Goal: Task Accomplishment & Management: Complete application form

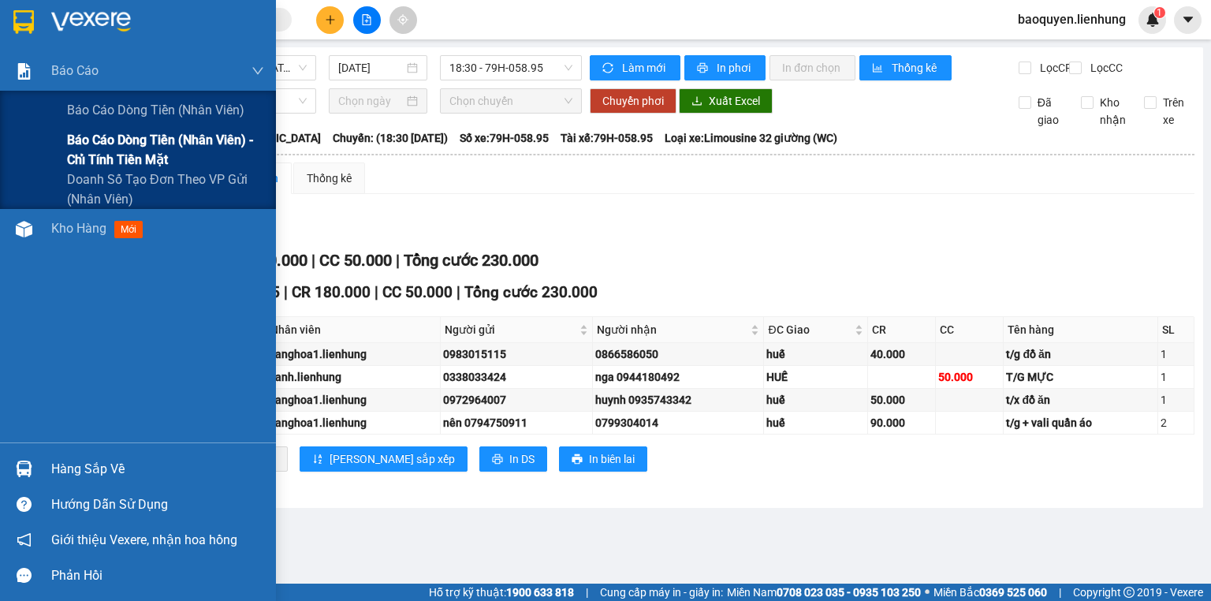
click at [92, 143] on span "Báo cáo dòng tiền (nhân viên) - chỉ tính tiền mặt" at bounding box center [165, 149] width 197 height 39
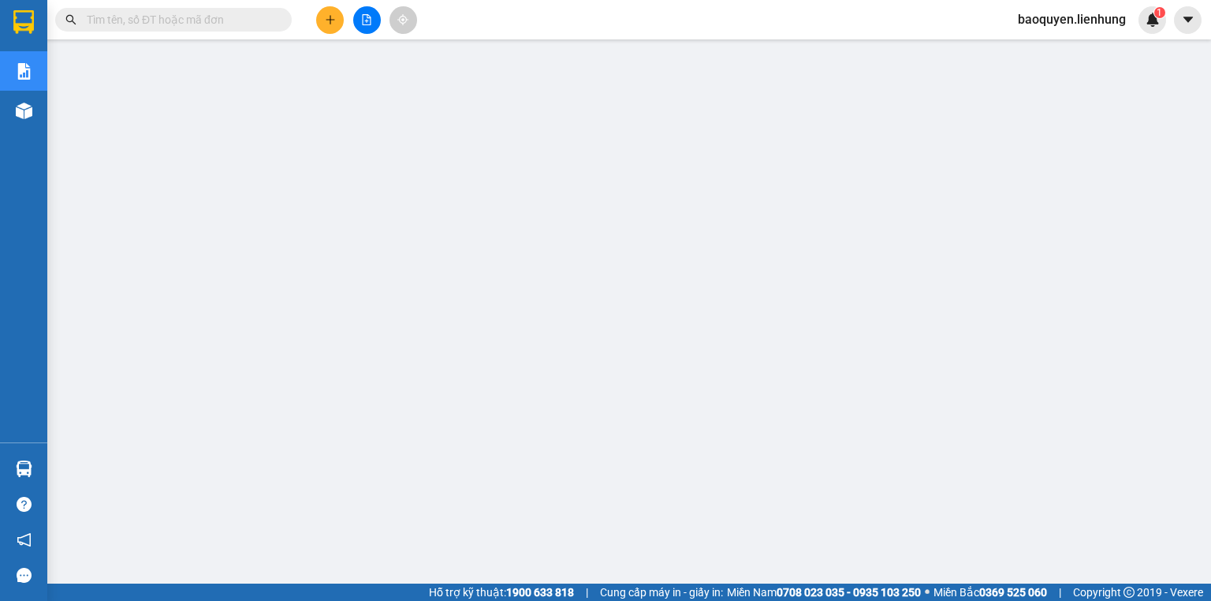
click at [362, 22] on icon "file-add" at bounding box center [366, 19] width 11 height 11
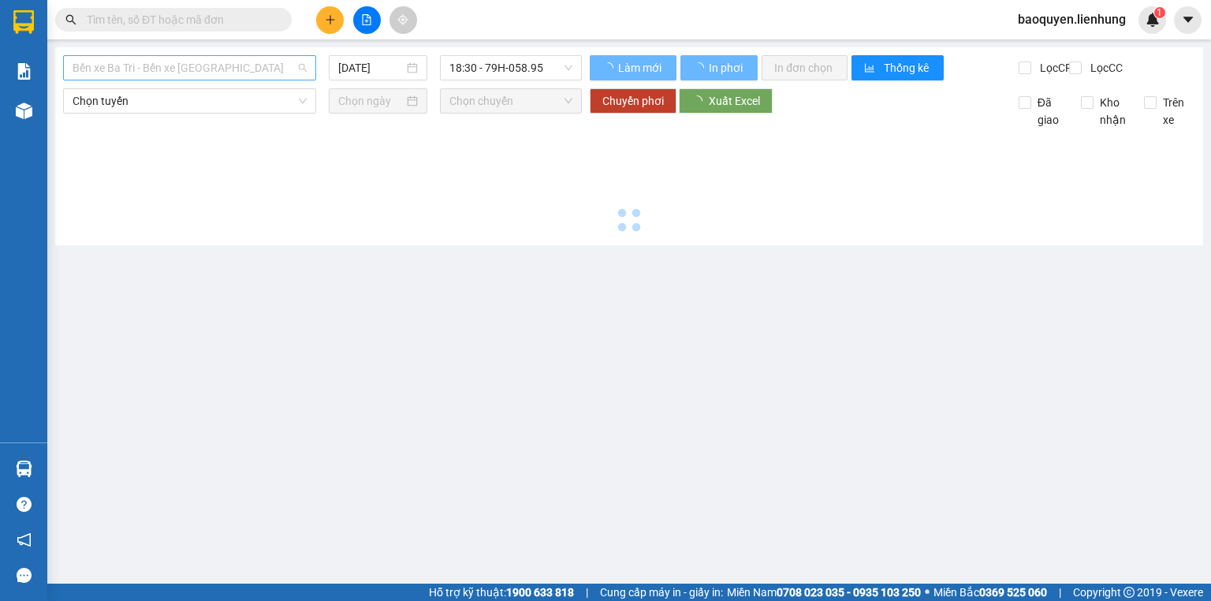
click at [195, 67] on span "Bến xe Ba Tri - Bến xe [GEOGRAPHIC_DATA]" at bounding box center [190, 68] width 234 height 24
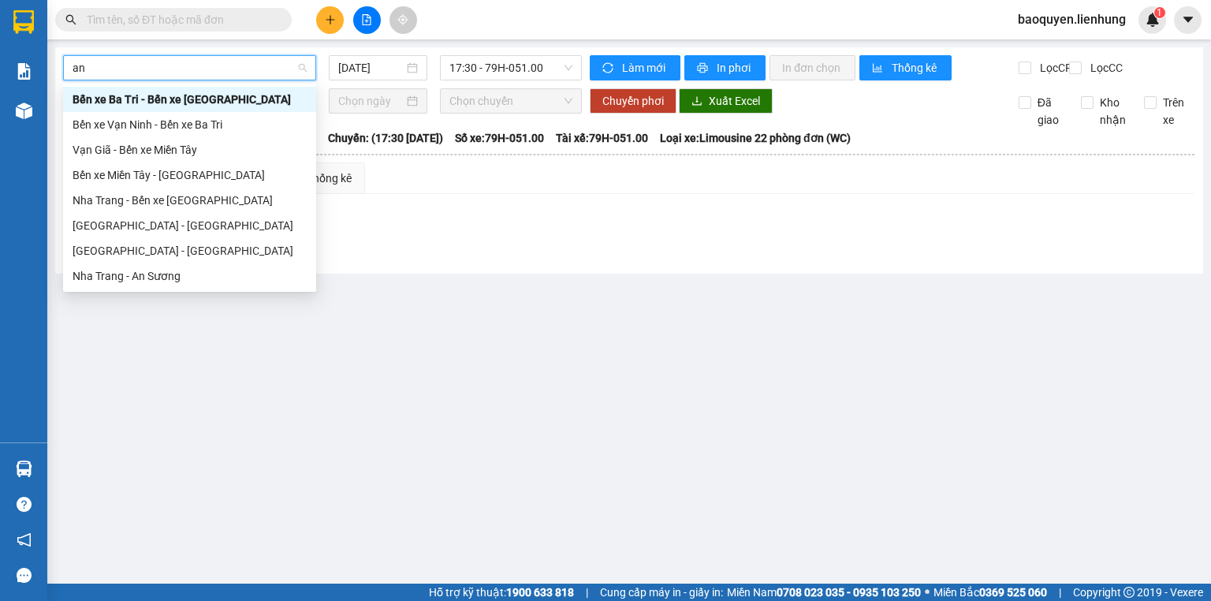
click at [151, 60] on input "an" at bounding box center [184, 68] width 223 height 24
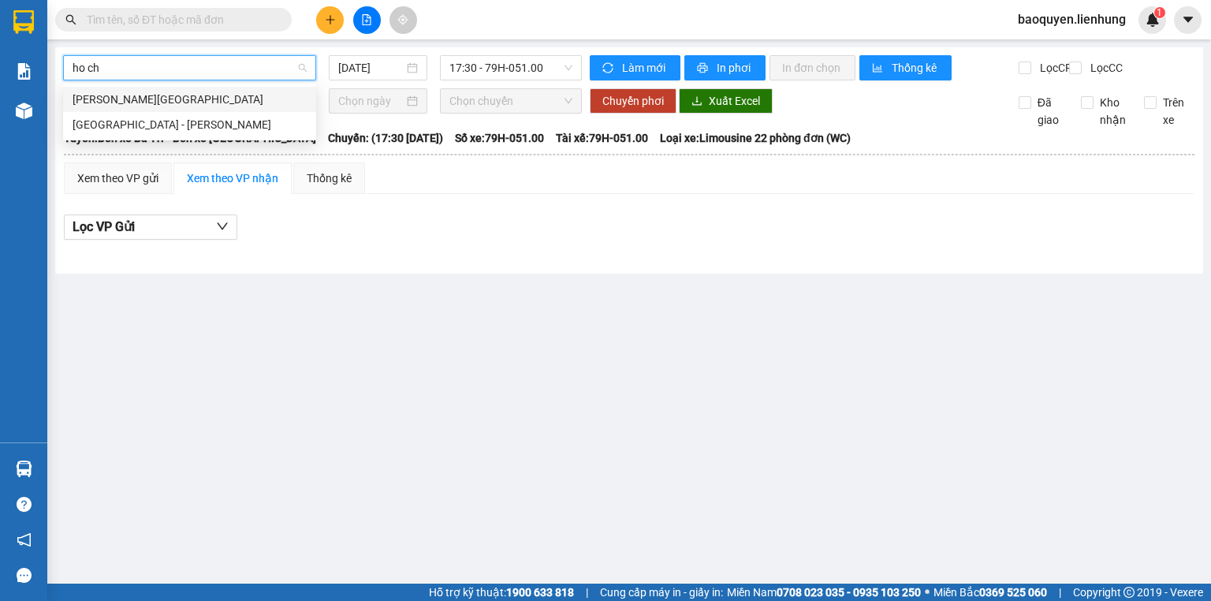
type input "ho chi"
click at [173, 118] on div "[GEOGRAPHIC_DATA] - [PERSON_NAME]" at bounding box center [190, 124] width 234 height 17
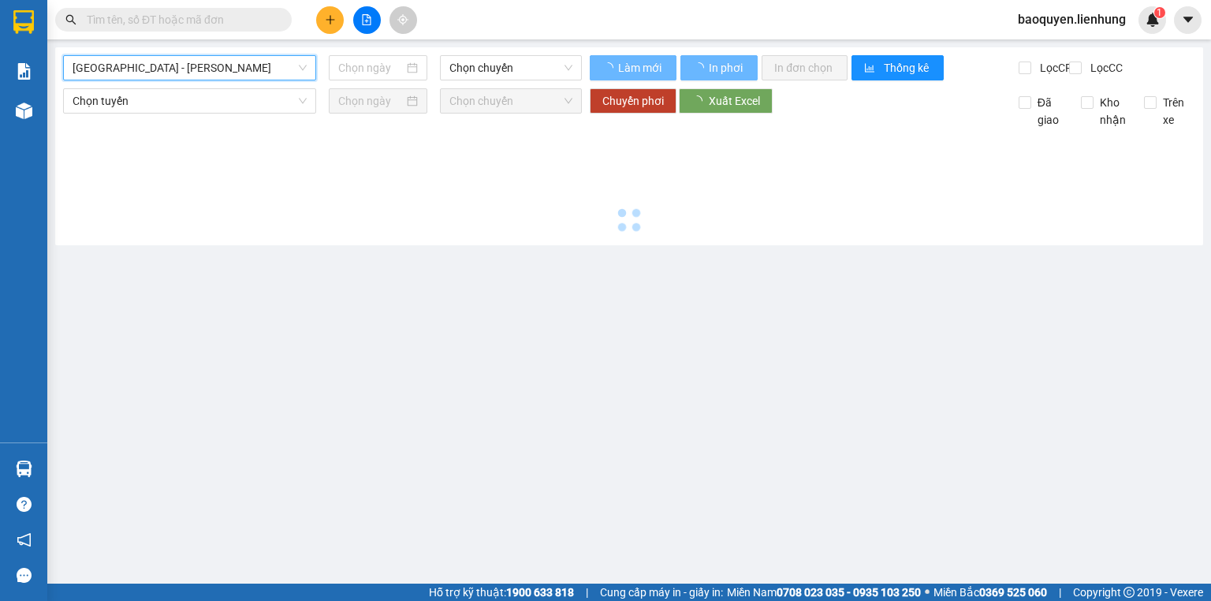
type input "[DATE]"
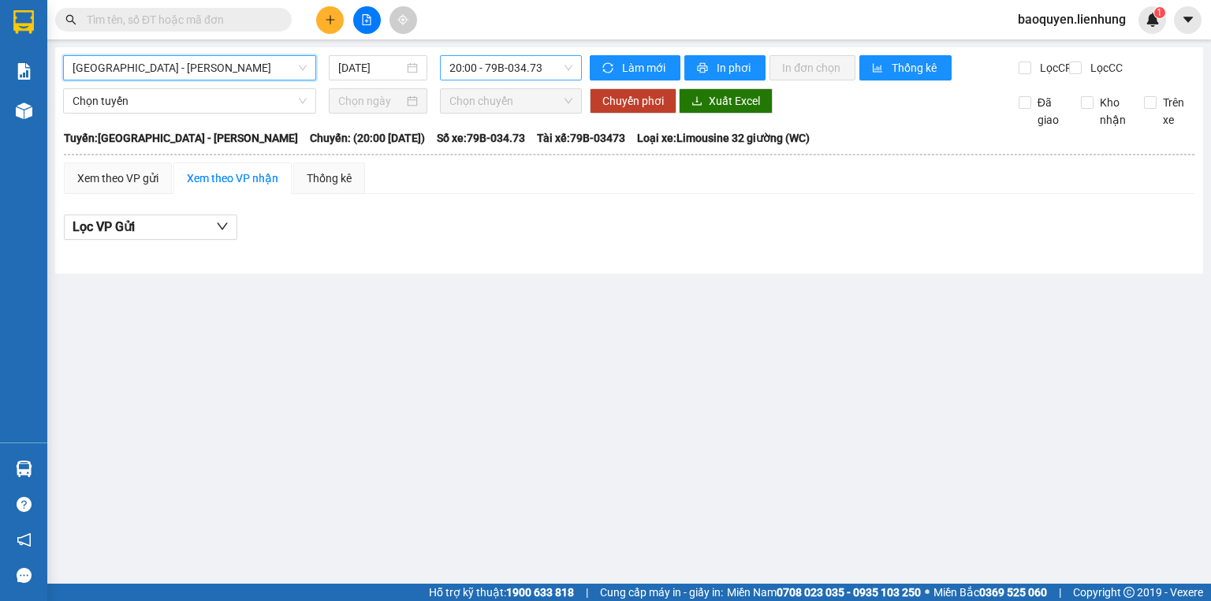
click at [540, 73] on span "20:00 - 79B-034.73" at bounding box center [511, 68] width 124 height 24
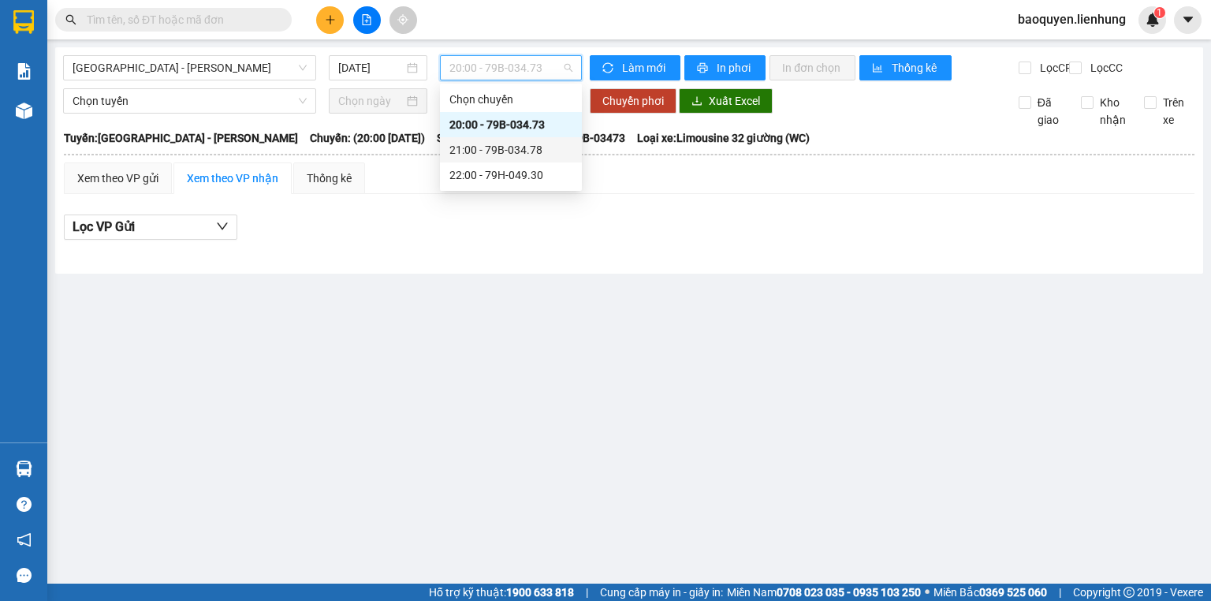
click at [538, 150] on div "21:00 - 79B-034.78" at bounding box center [510, 149] width 123 height 17
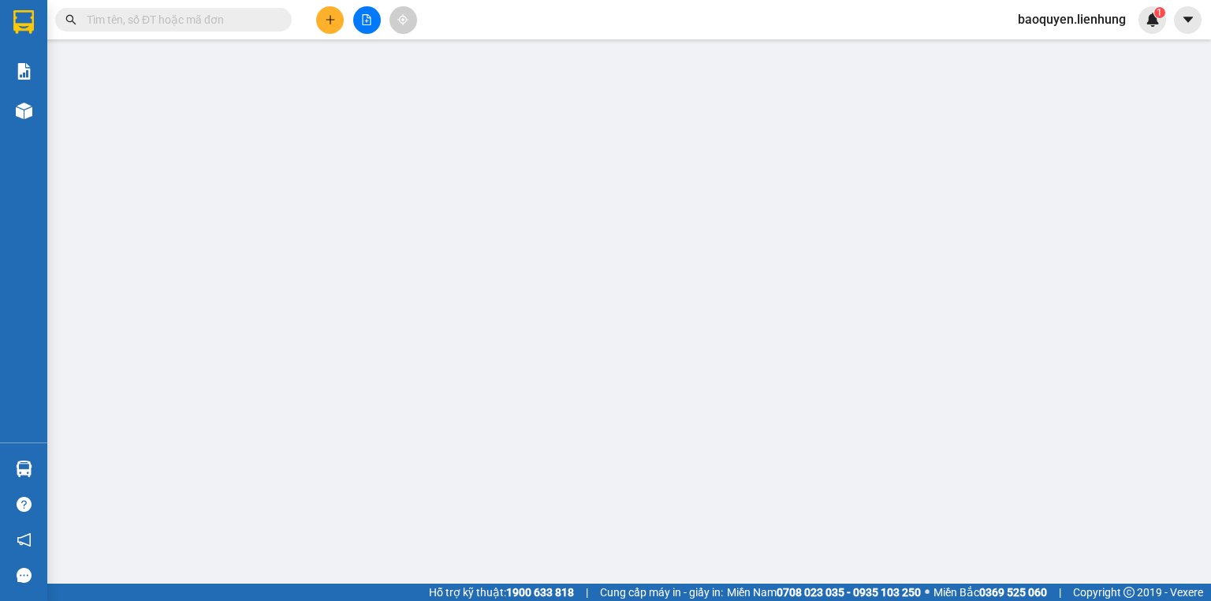
paste input "0906602040"
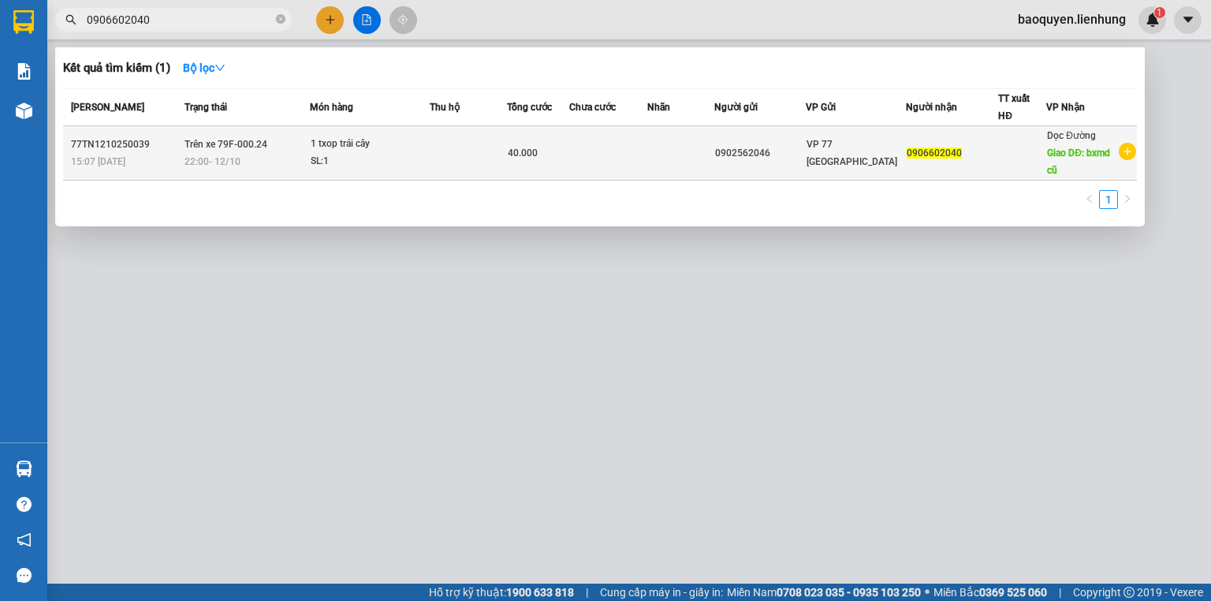
type input "0906602040"
click at [298, 157] on div "22:00 [DATE]" at bounding box center [246, 161] width 125 height 17
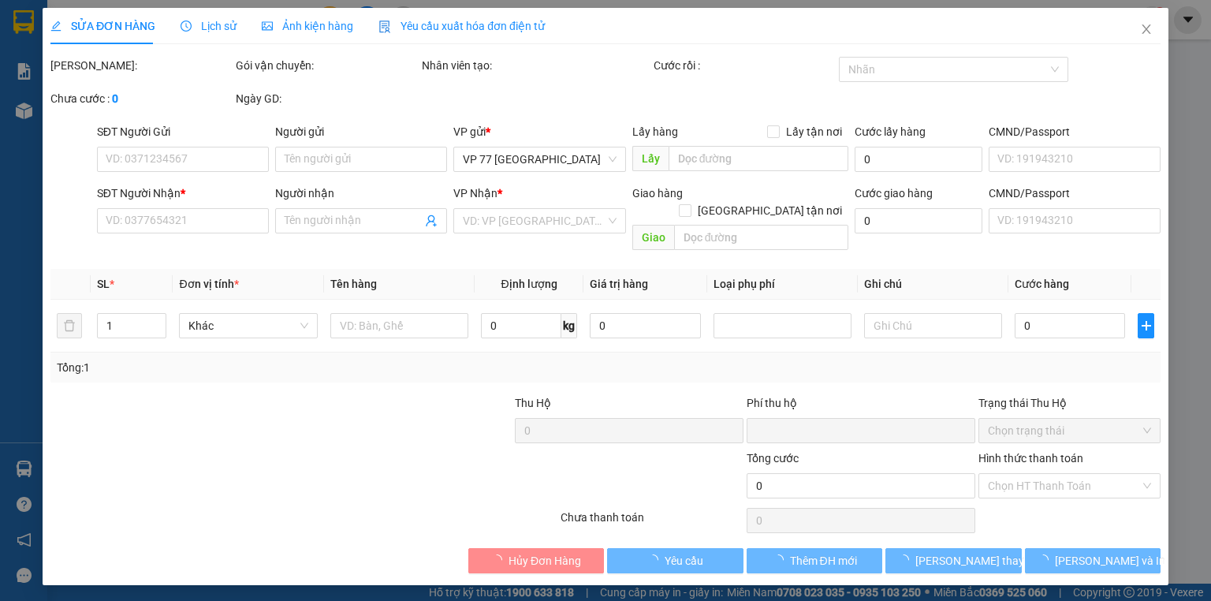
type input "0902562046"
type input "075095014909- phàng [PERSON_NAME]"
type input "0906602040"
type input "bxmd cũ"
type input "0"
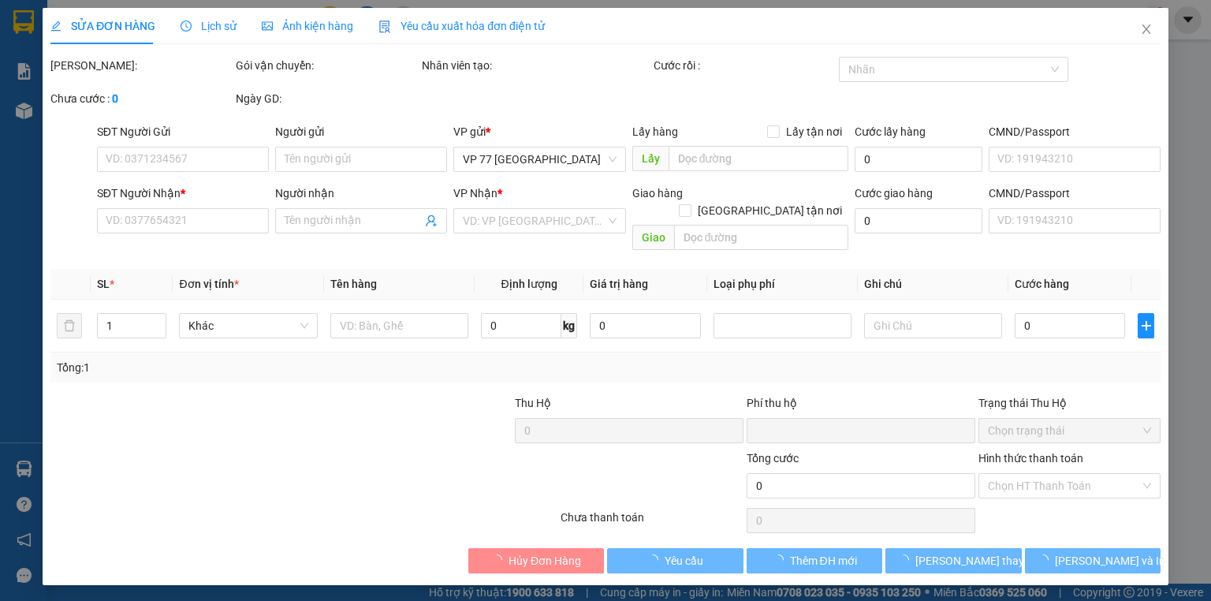
type input "40.000"
